Goal: Transaction & Acquisition: Purchase product/service

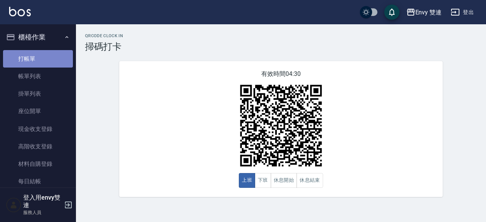
click at [45, 65] on link "打帳單" at bounding box center [38, 58] width 70 height 17
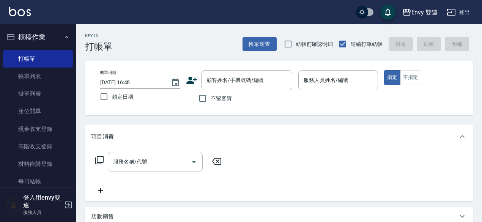
click at [190, 82] on icon at bounding box center [191, 81] width 11 height 8
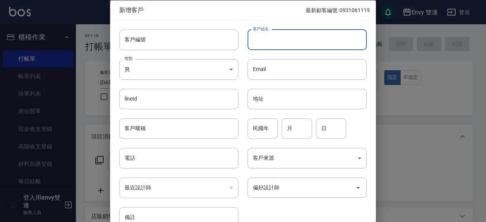
click at [286, 37] on input "客戶姓名" at bounding box center [306, 39] width 119 height 20
type input "鄭于婷"
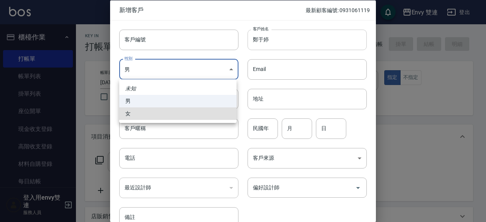
type input "[DEMOGRAPHIC_DATA]"
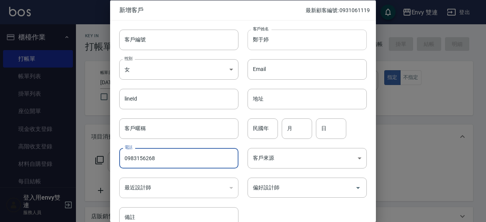
type input "0983156268"
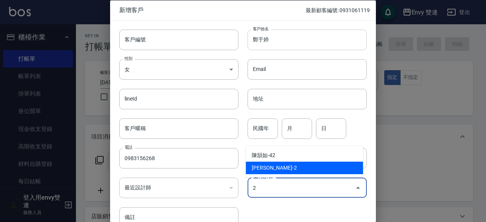
type input "[PERSON_NAME]"
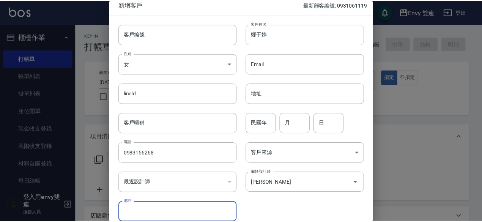
scroll to position [41, 0]
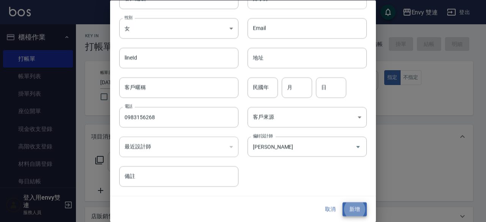
click at [342, 203] on button "新增" at bounding box center [354, 210] width 24 height 14
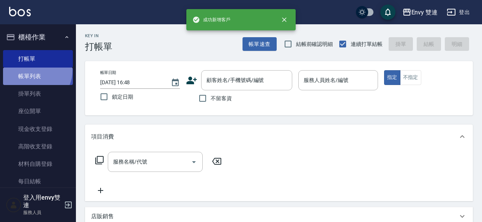
click at [33, 71] on link "帳單列表" at bounding box center [38, 76] width 70 height 17
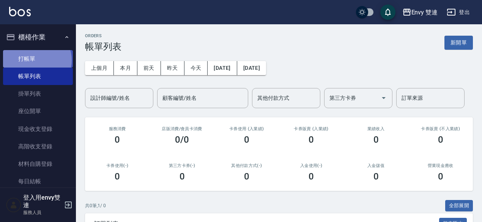
click at [36, 60] on link "打帳單" at bounding box center [38, 58] width 70 height 17
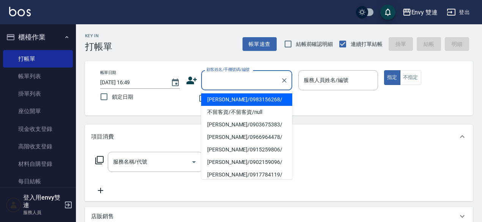
click at [231, 84] on input "顧客姓名/手機號碼/編號" at bounding box center [241, 80] width 73 height 13
click at [236, 103] on li "[PERSON_NAME]/0983156268/" at bounding box center [246, 99] width 91 height 13
type input "[PERSON_NAME]/0983156268/"
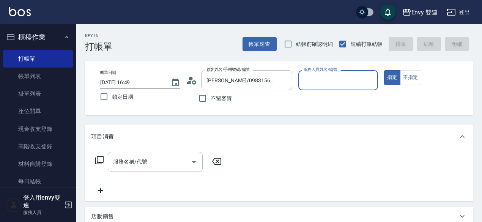
type input "Ina-2"
click at [384, 70] on button "指定" at bounding box center [392, 77] width 16 height 15
type button "true"
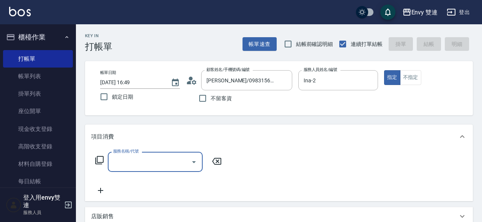
type input "0"
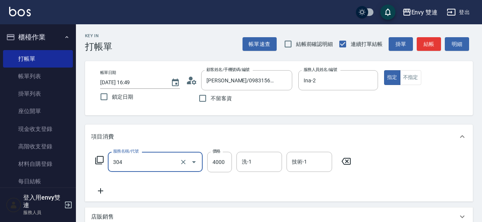
type input "縮毛矯正 (304)"
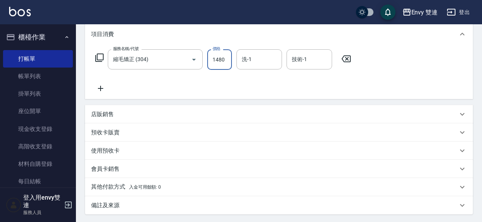
scroll to position [180, 0]
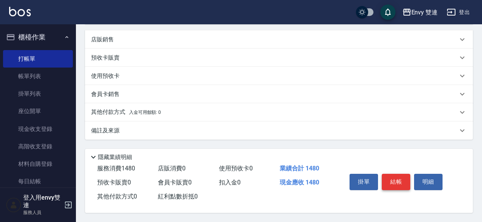
type input "1480"
click at [390, 178] on button "結帳" at bounding box center [396, 182] width 28 height 16
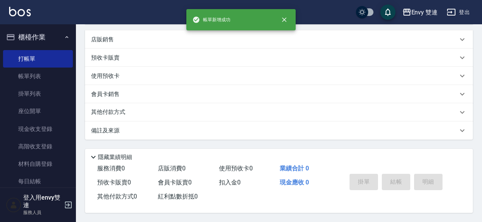
scroll to position [0, 0]
